Goal: Navigation & Orientation: Understand site structure

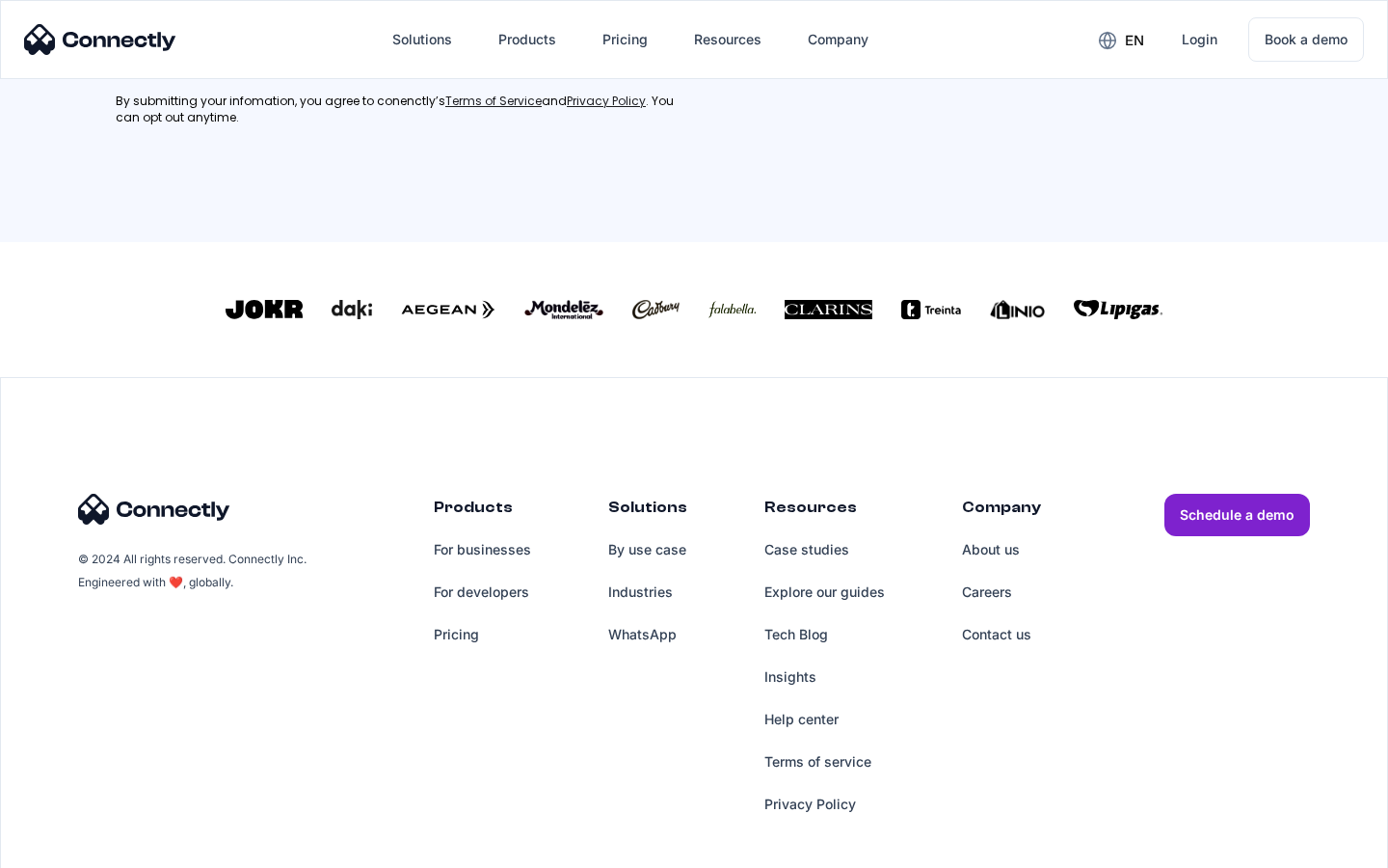
scroll to position [868, 0]
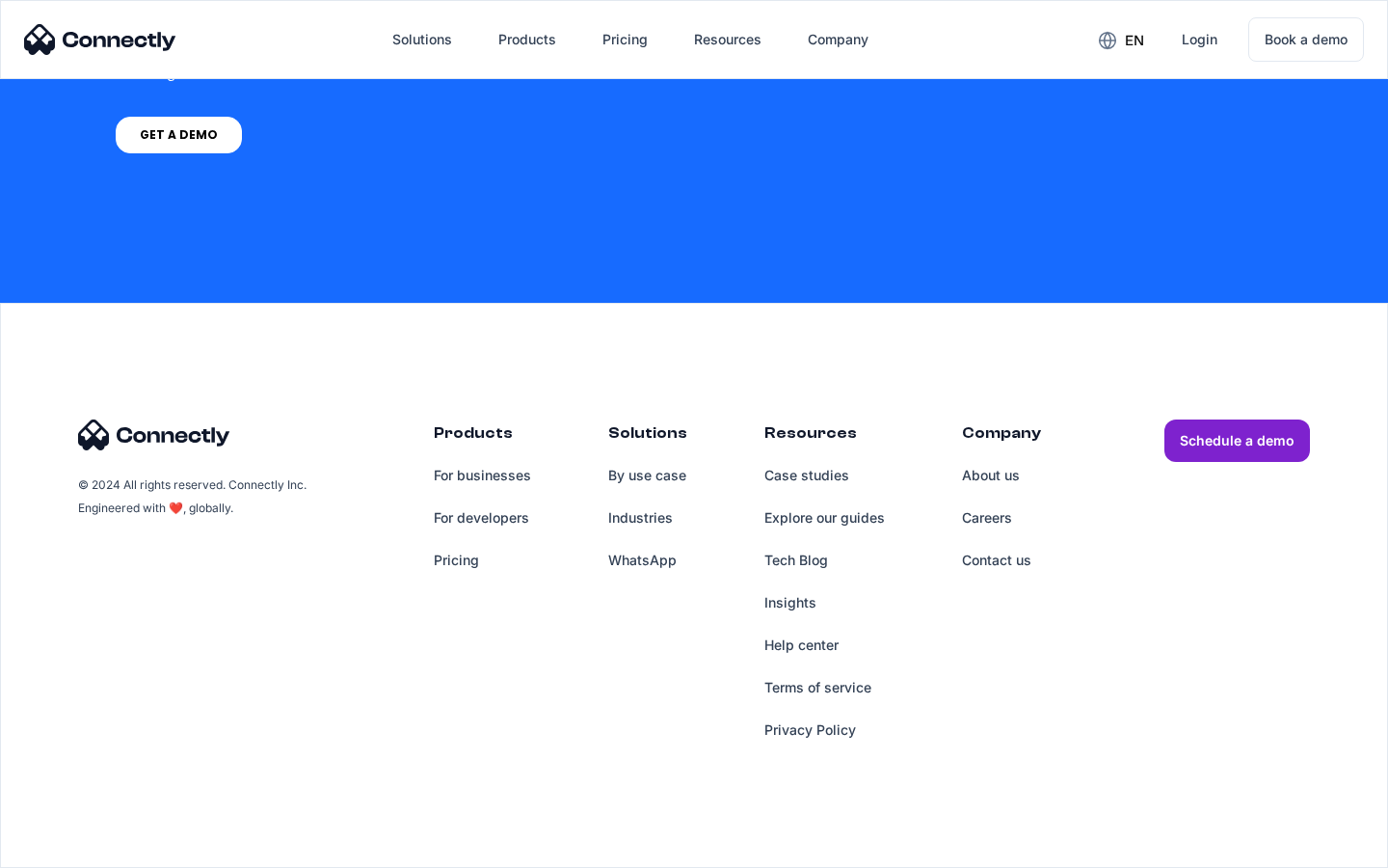
scroll to position [7947, 0]
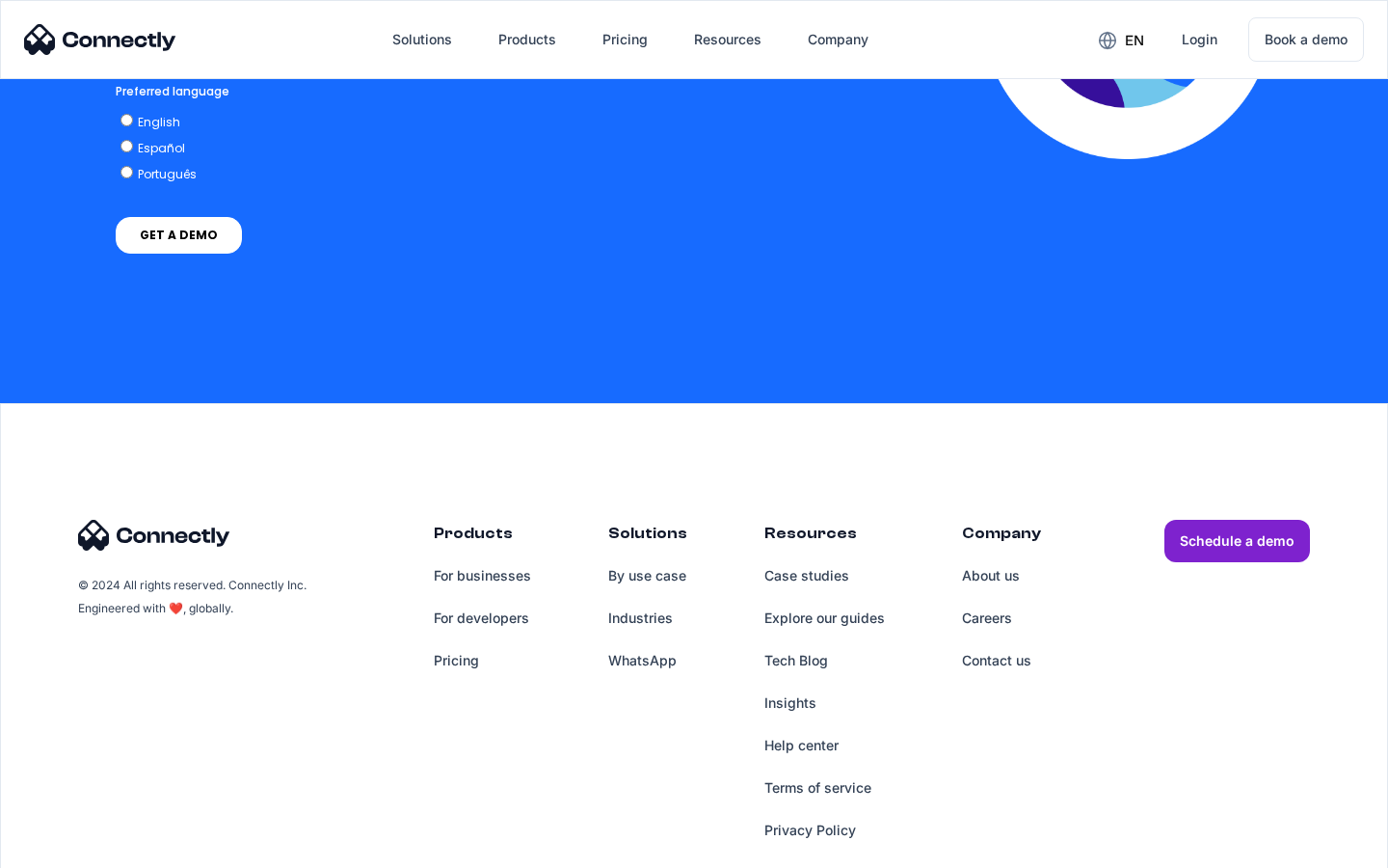
scroll to position [4253, 0]
